Goal: Information Seeking & Learning: Find specific fact

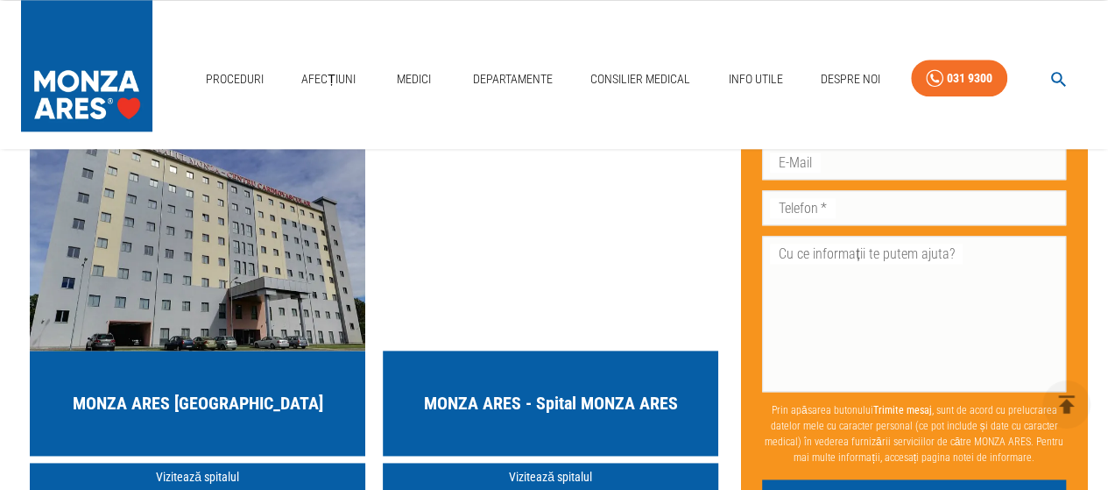
scroll to position [4380, 0]
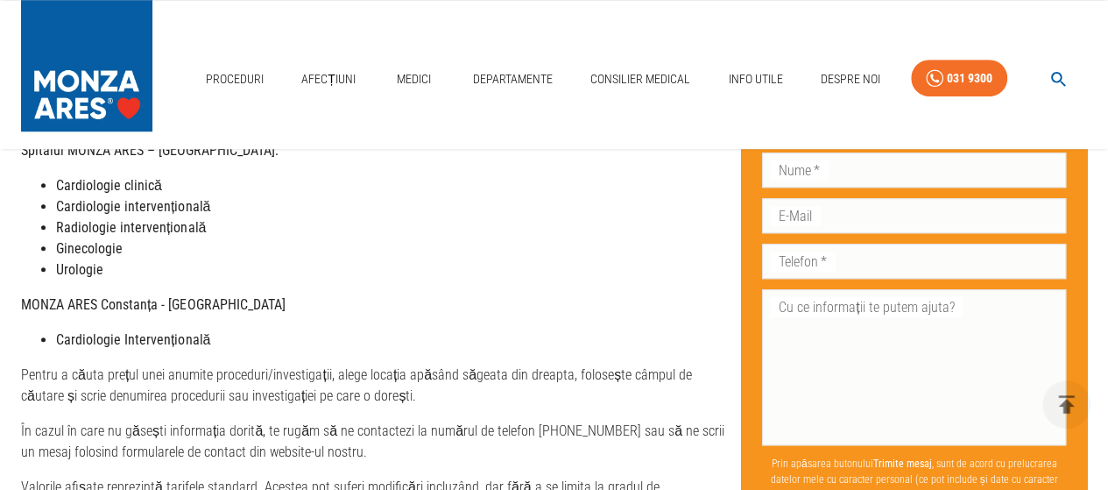
scroll to position [701, 0]
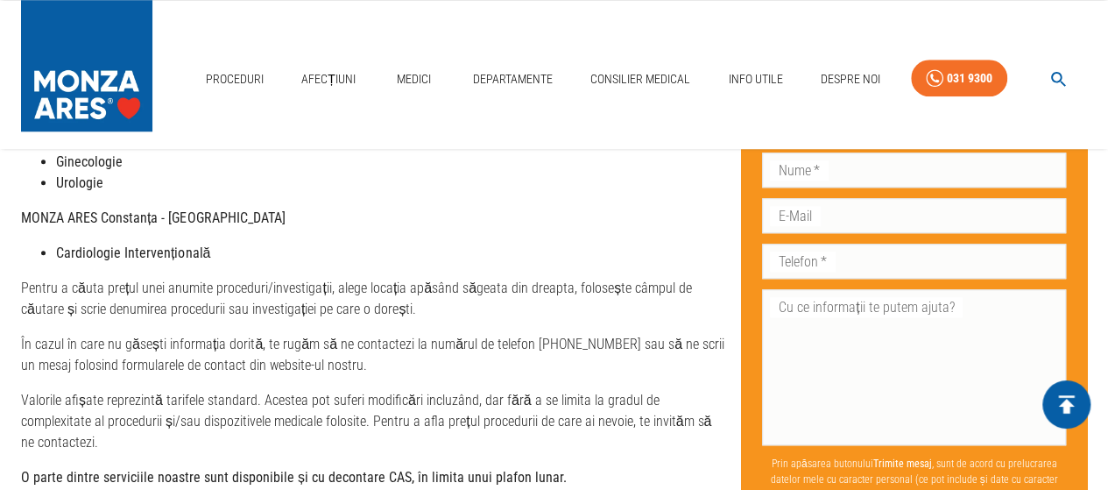
click at [1076, 407] on icon "delete" at bounding box center [1066, 404] width 27 height 27
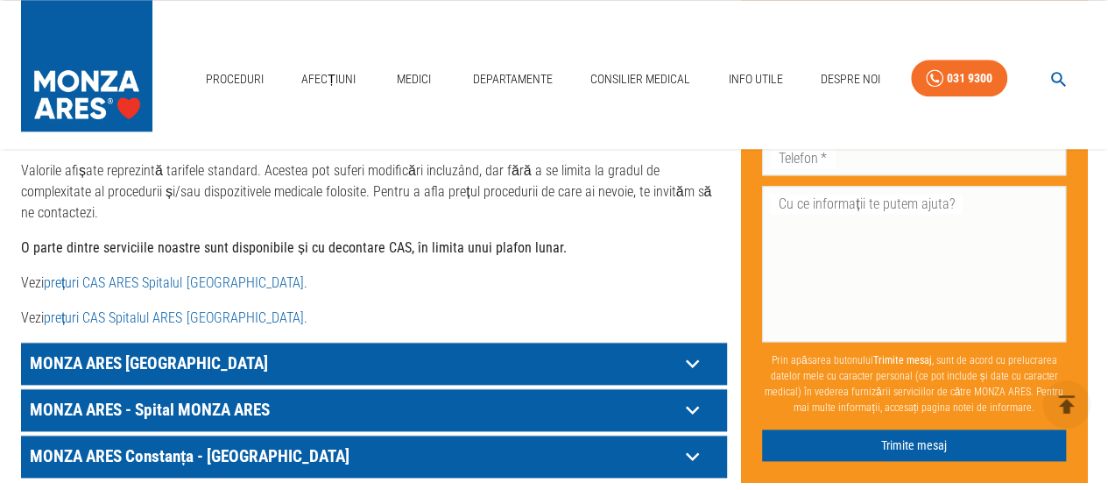
scroll to position [964, 0]
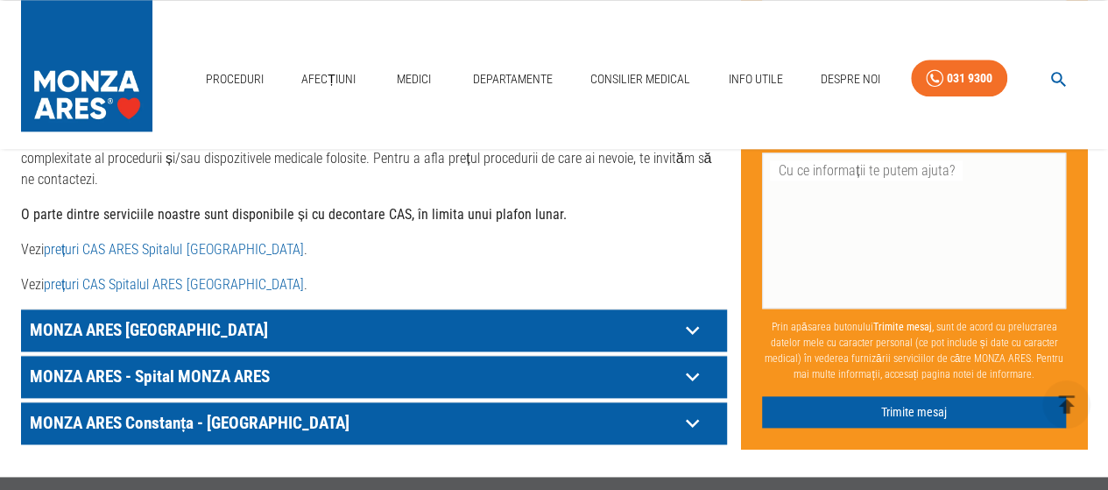
click at [690, 316] on icon at bounding box center [692, 329] width 27 height 27
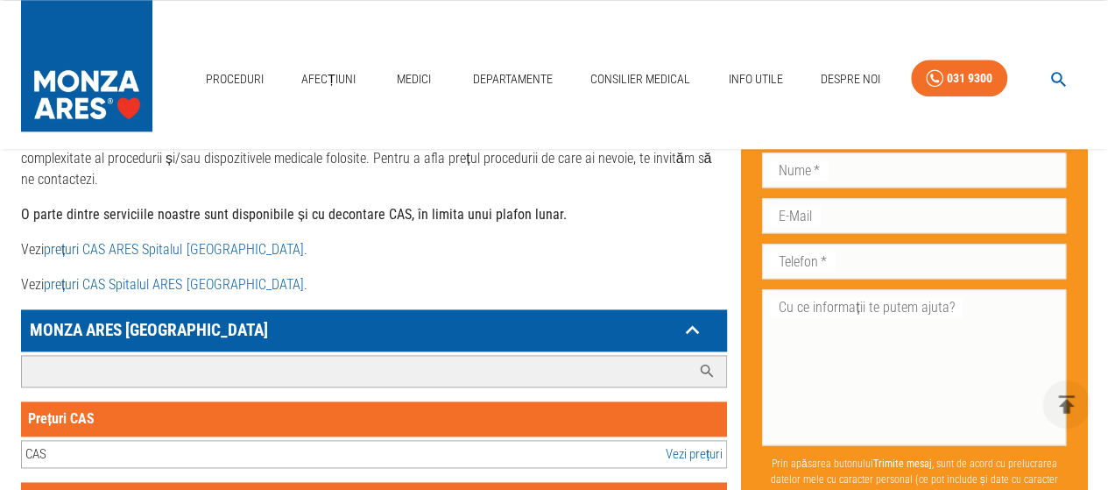
click at [470, 357] on input "Caută investigație/procedură..." at bounding box center [356, 371] width 669 height 31
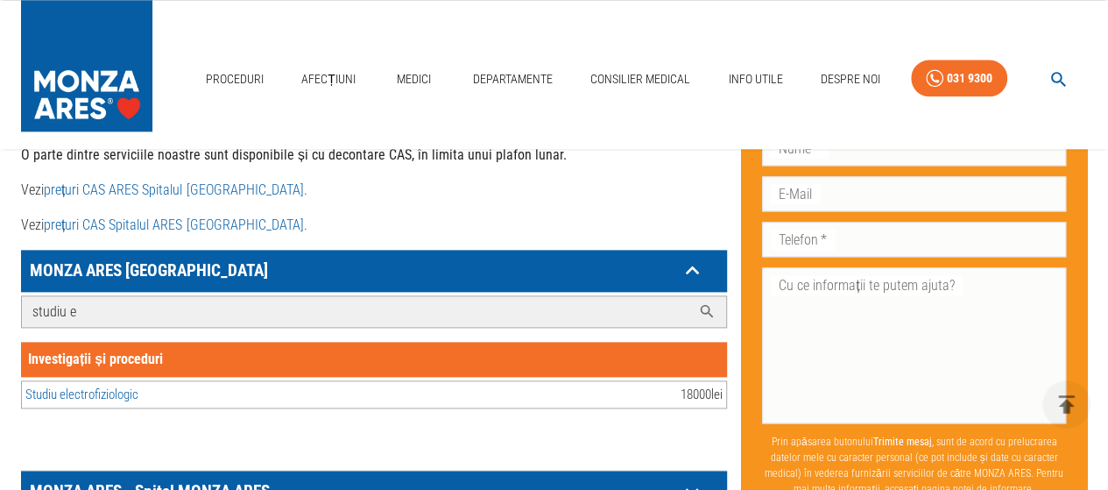
scroll to position [1051, 0]
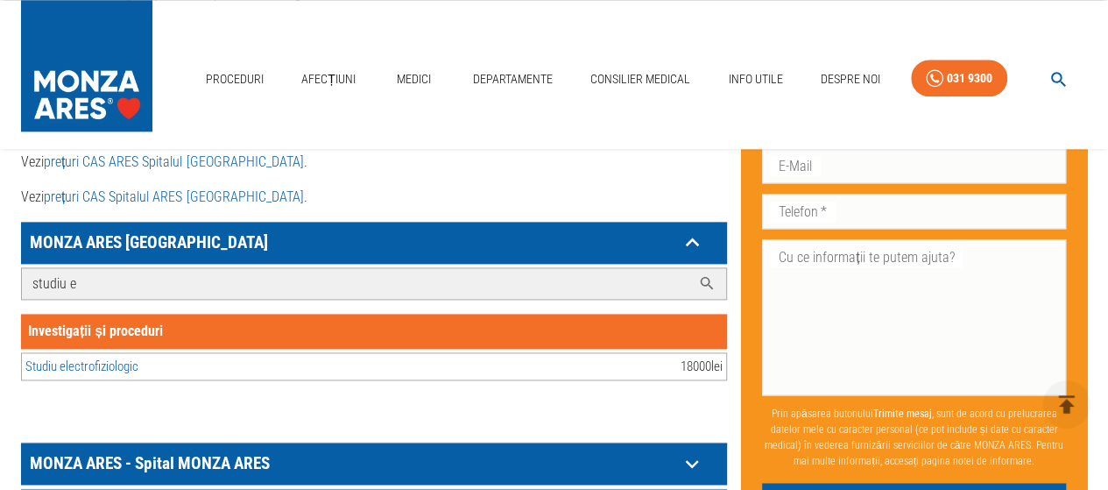
type input "studiu e"
click at [694, 460] on icon at bounding box center [692, 464] width 13 height 9
